Goal: Find specific page/section

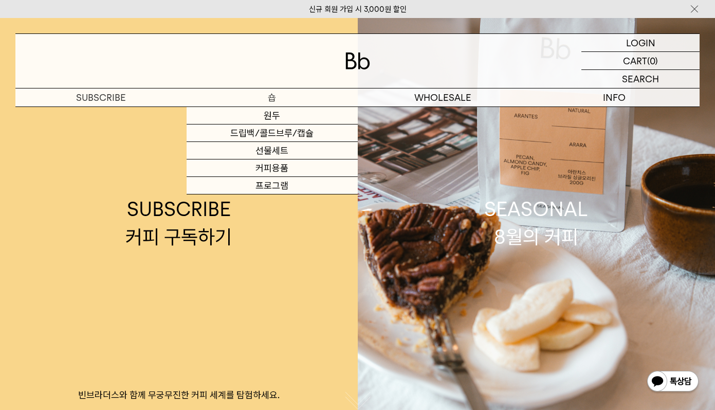
click at [274, 98] on p "숍" at bounding box center [272, 97] width 171 height 18
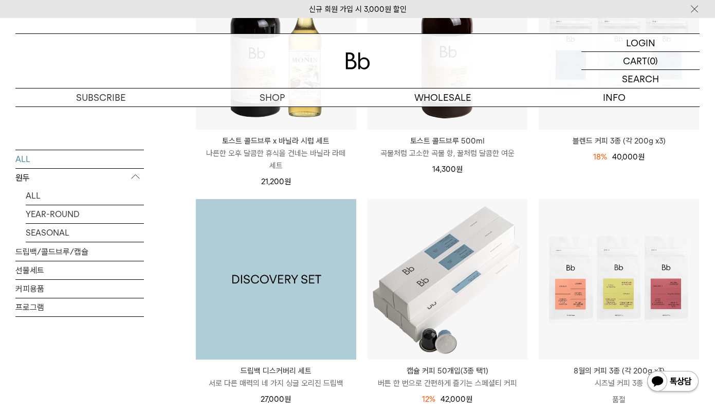
scroll to position [103, 0]
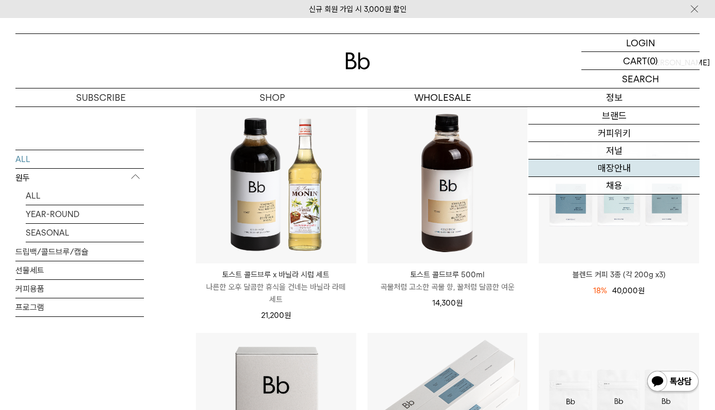
click at [614, 166] on link "매장안내" at bounding box center [613, 167] width 171 height 17
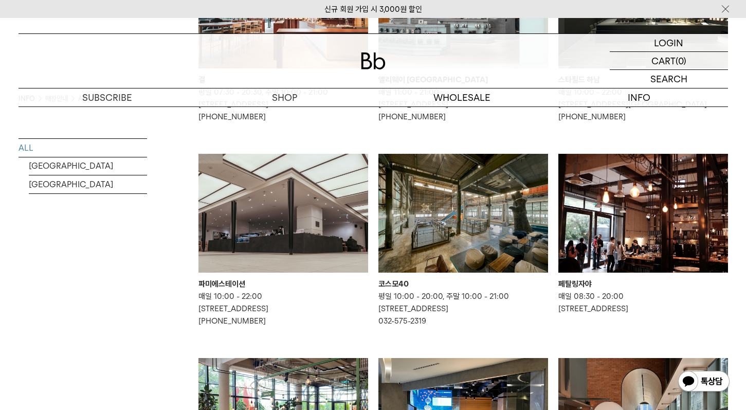
scroll to position [463, 0]
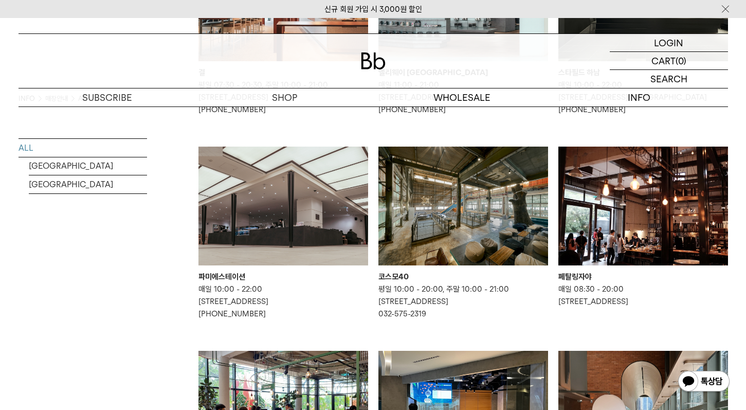
click at [504, 320] on li "코스모40 평일 10:00 - 20:00, 주말 10:00 - 21:00 [STREET_ADDRESS]-575-2319" at bounding box center [463, 232] width 180 height 173
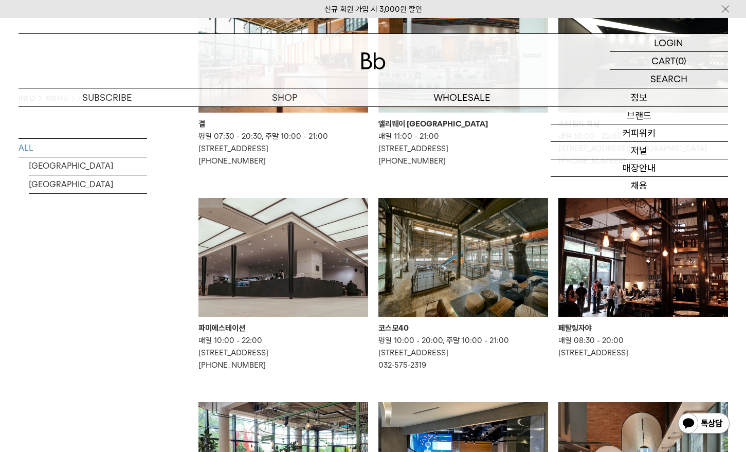
scroll to position [360, 0]
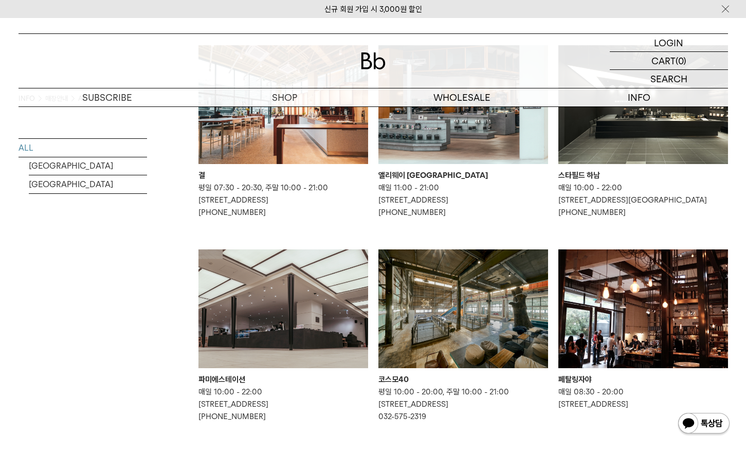
click at [372, 247] on ul "뮤지엄엘 매일 09:00 - 19:00 인천 중구 월미로 33 1층 070-4680-0479 커피하우스 서울 매일 10:00 - 22:00 서…" at bounding box center [463, 255] width 540 height 829
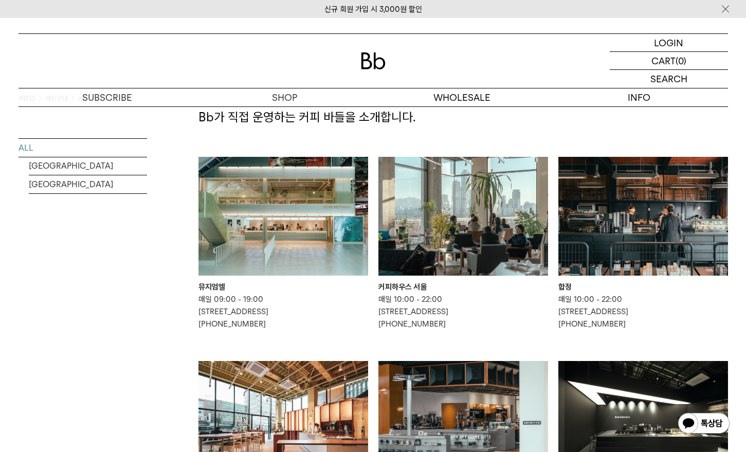
scroll to position [0, 0]
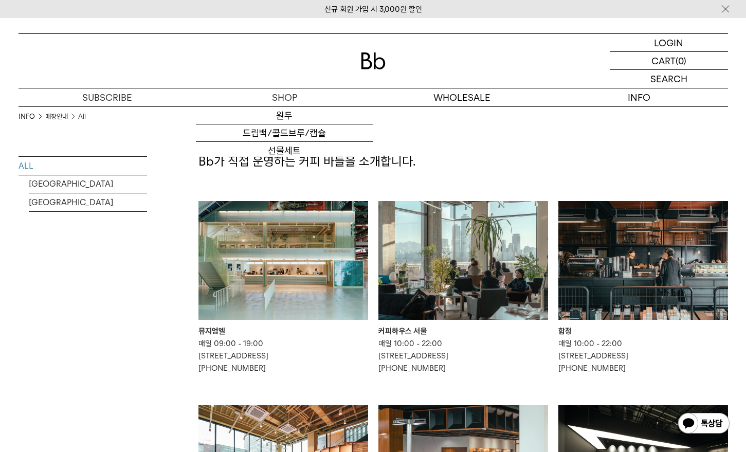
click at [371, 54] on img at bounding box center [373, 60] width 25 height 17
